Goal: Information Seeking & Learning: Learn about a topic

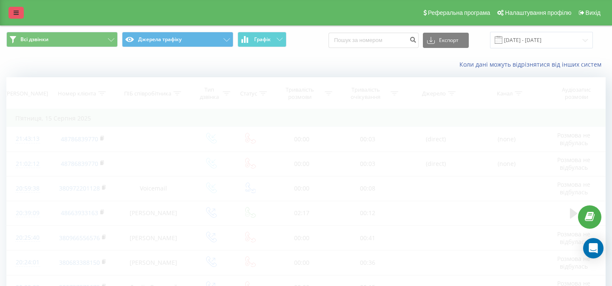
click at [16, 15] on icon at bounding box center [16, 13] width 5 height 6
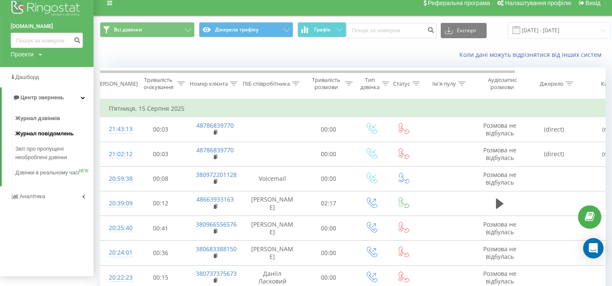
scroll to position [11, 0]
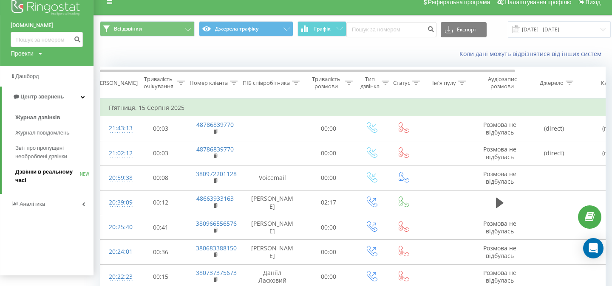
click at [29, 171] on span "Дзвінки в реальному часі" at bounding box center [47, 176] width 65 height 17
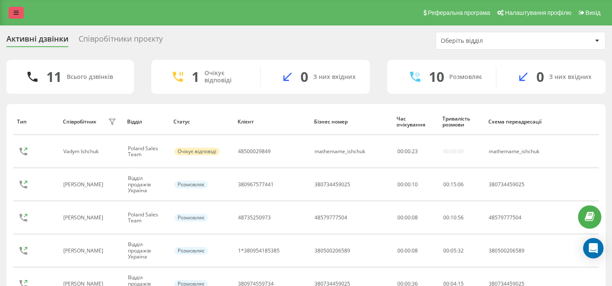
click at [11, 14] on link at bounding box center [15, 13] width 15 height 12
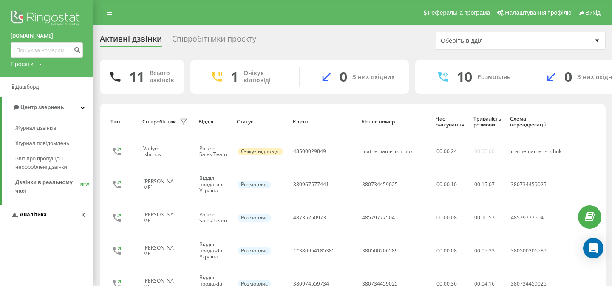
click at [22, 215] on span "Аналiтика" at bounding box center [33, 215] width 27 height 6
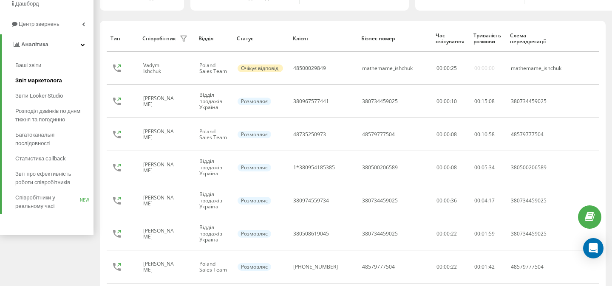
scroll to position [84, 0]
click at [38, 119] on span "Розподіл дзвінків по дням тижня та погодинно" at bounding box center [52, 114] width 74 height 17
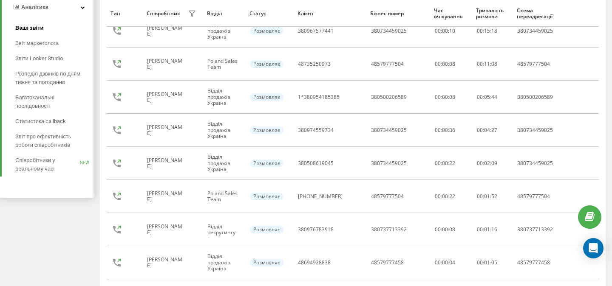
scroll to position [122, 0]
click at [34, 145] on span "Звіт про ефективність роботи співробітників" at bounding box center [52, 140] width 74 height 17
click at [44, 144] on span "Звіт про ефективність роботи співробітників" at bounding box center [52, 140] width 74 height 17
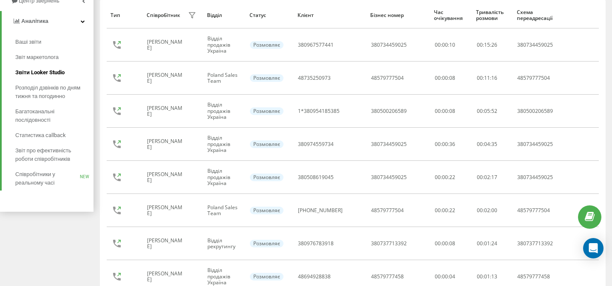
scroll to position [108, 0]
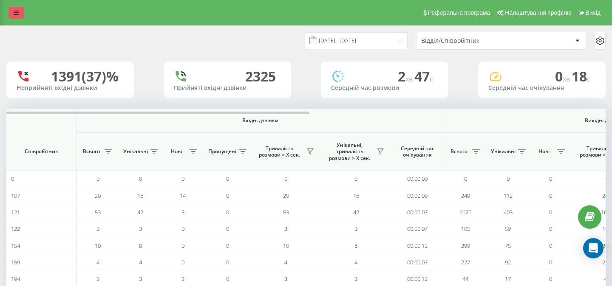
click at [17, 18] on link at bounding box center [15, 13] width 15 height 12
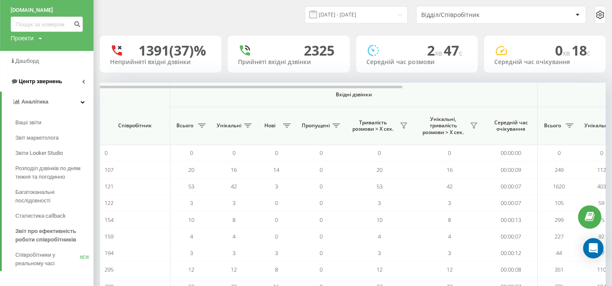
scroll to position [21, 0]
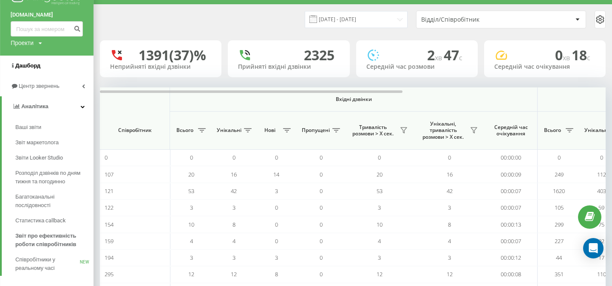
click at [23, 70] on span "Дашборд" at bounding box center [26, 66] width 30 height 8
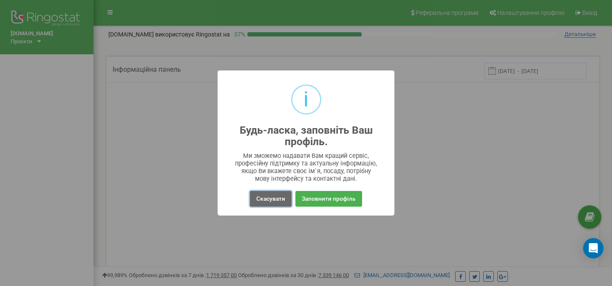
click at [275, 199] on button "Скасувати" at bounding box center [271, 199] width 42 height 16
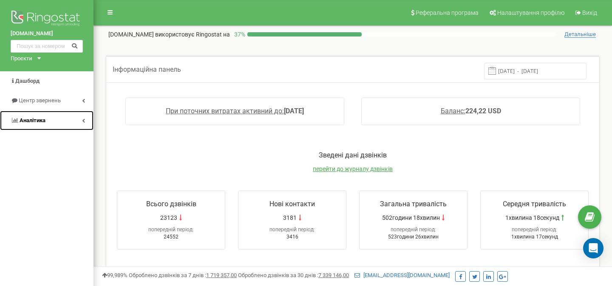
click at [41, 121] on span "Аналiтика" at bounding box center [33, 120] width 26 height 6
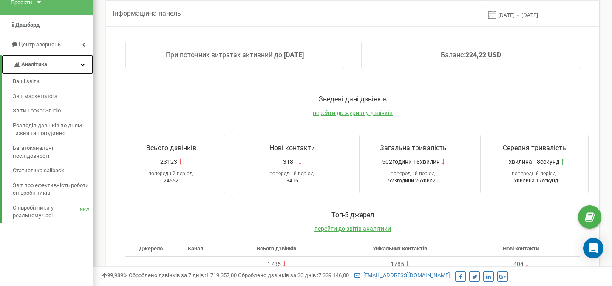
scroll to position [74, 0]
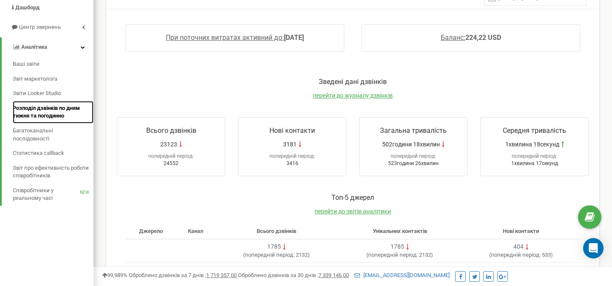
click at [49, 111] on span "Розподіл дзвінків по дням тижня та погодинно" at bounding box center [51, 113] width 76 height 16
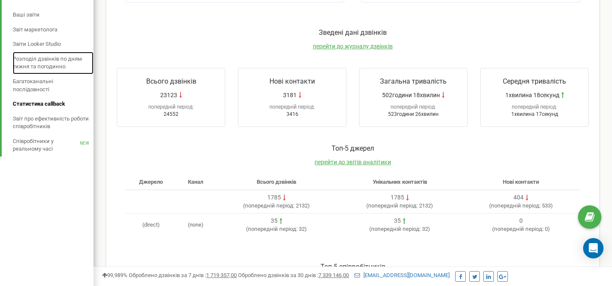
scroll to position [122, 0]
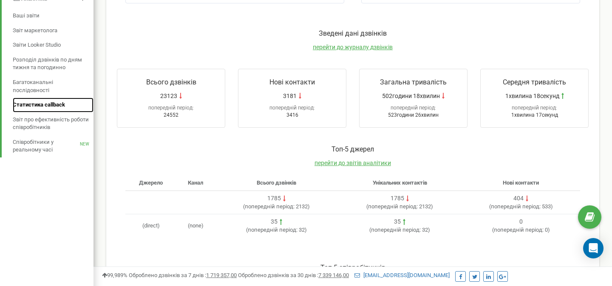
click at [47, 107] on span "Статистика callback" at bounding box center [39, 105] width 52 height 8
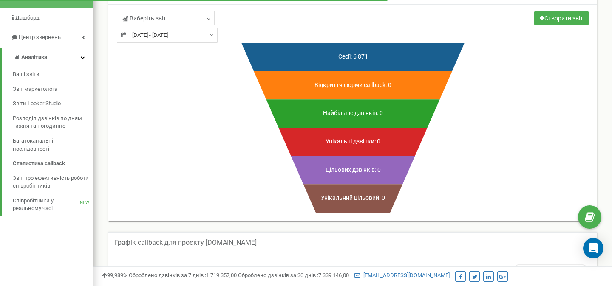
scroll to position [82, 0]
